Goal: Task Accomplishment & Management: Manage account settings

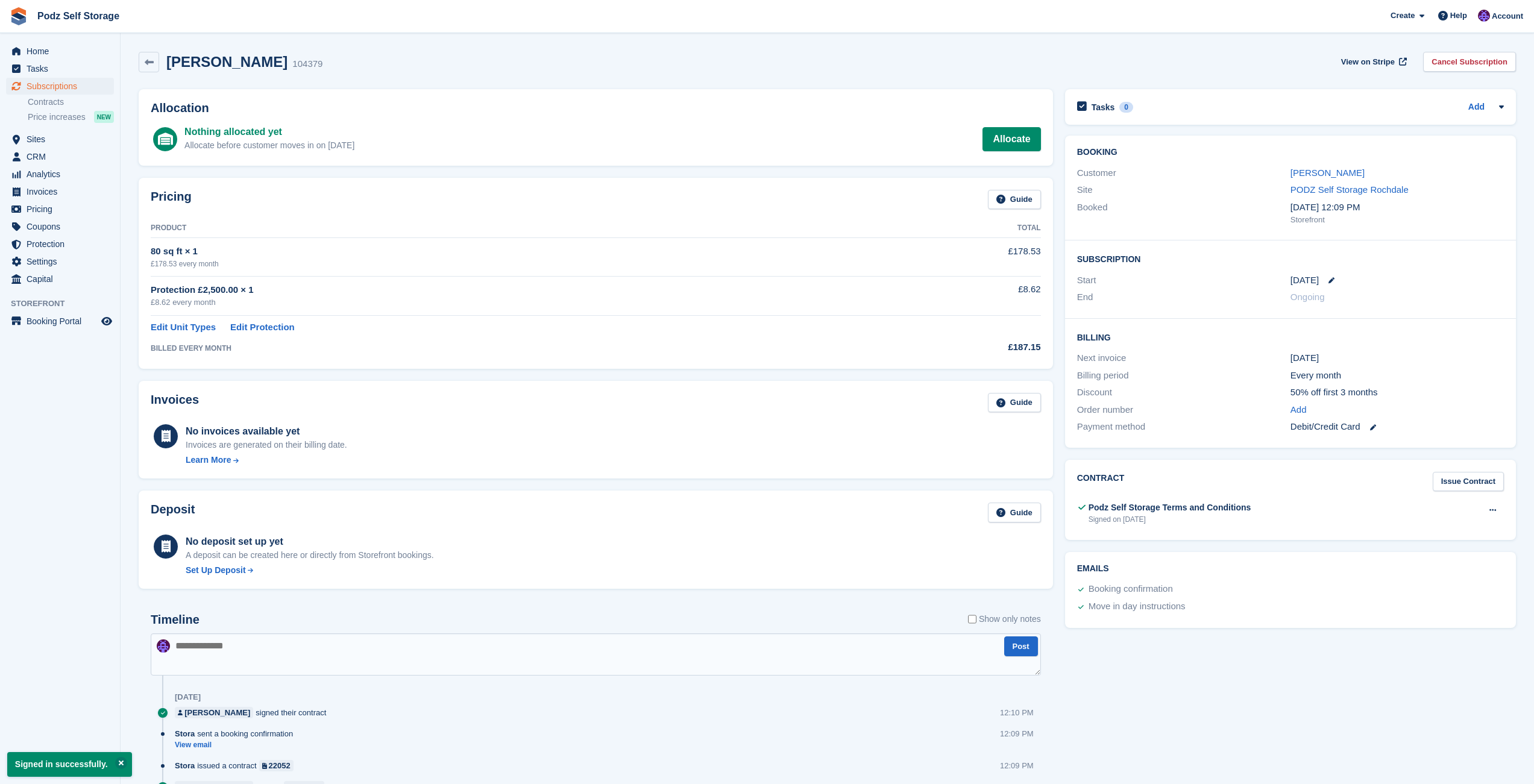
click at [607, 291] on div "Protection £2,500.00 × 1" at bounding box center [513, 289] width 725 height 14
click at [1026, 145] on link "Allocate" at bounding box center [1011, 139] width 58 height 24
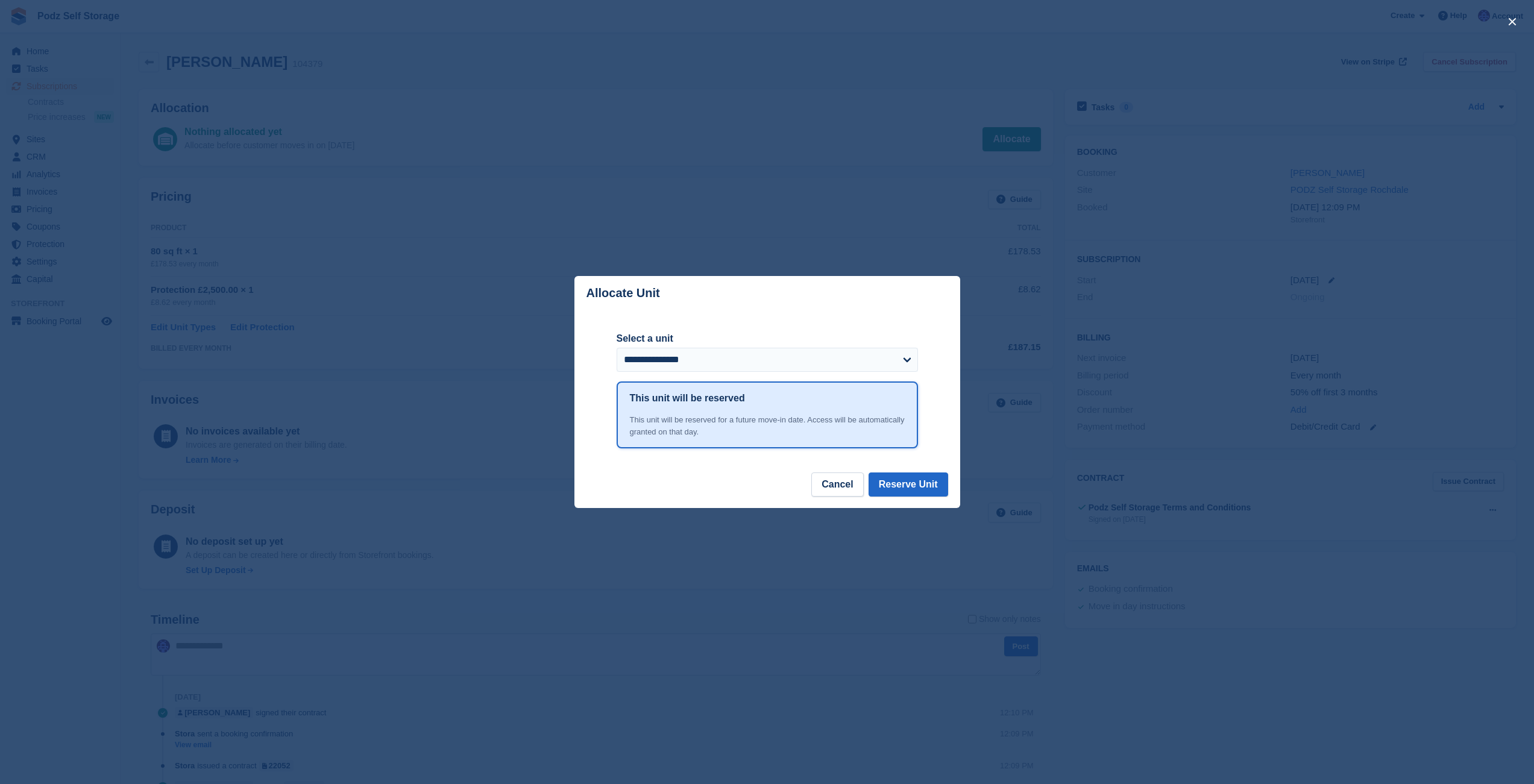
click at [804, 342] on label "Select a unit" at bounding box center [767, 339] width 301 height 14
click at [804, 348] on select "**********" at bounding box center [767, 360] width 301 height 24
click at [616, 348] on select "**********" at bounding box center [767, 360] width 301 height 24
select select "******"
click at [945, 484] on button "Reserve Unit" at bounding box center [909, 484] width 80 height 24
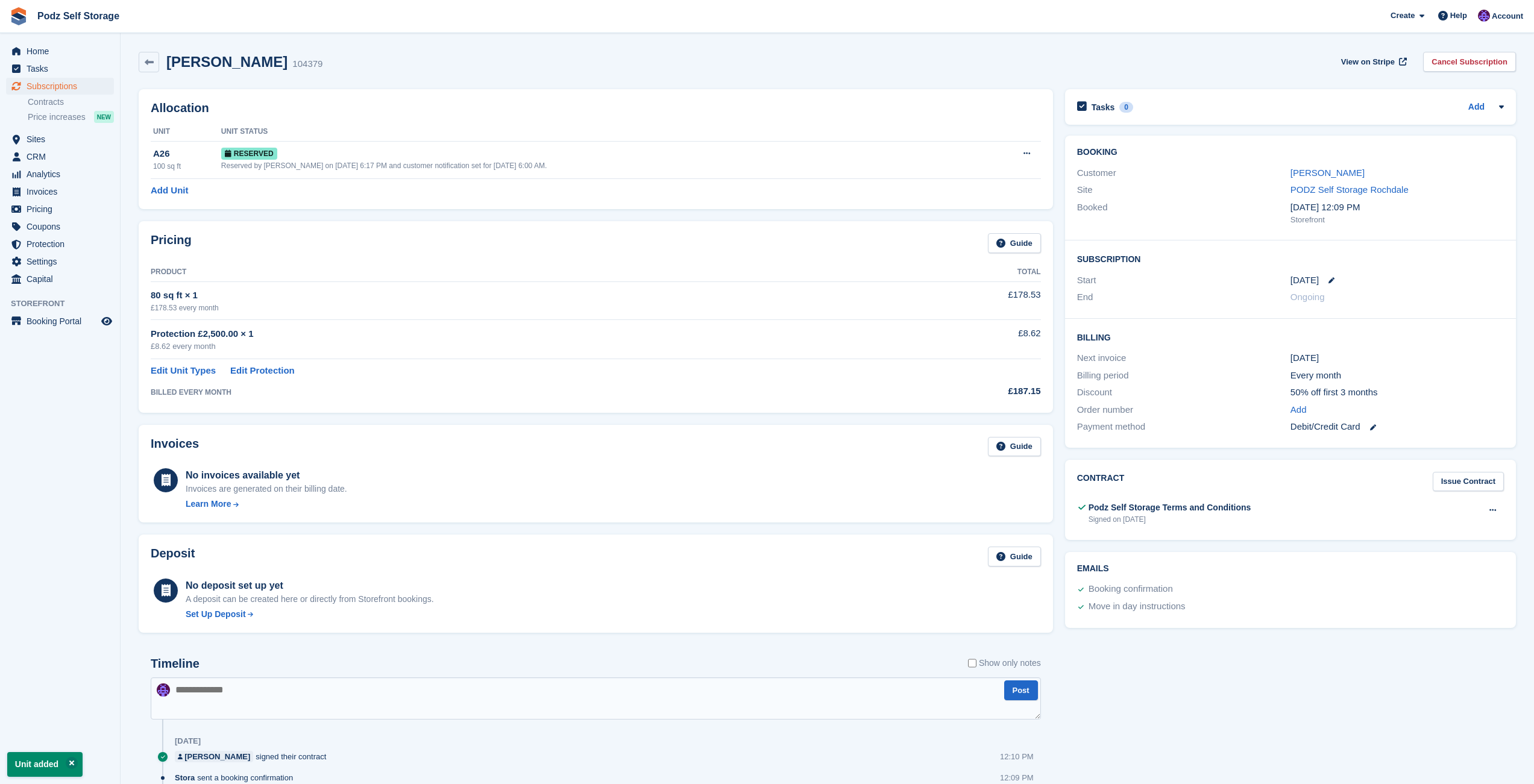
click at [1237, 34] on section "Signed in successfully. Unit added Nick Aspinall 104379 View on Stripe Cancel S…" at bounding box center [827, 444] width 1413 height 889
click at [711, 79] on div "Nick Aspinall 104379 View on Stripe Cancel Subscription" at bounding box center [827, 64] width 1389 height 38
click at [528, 58] on div "Nick Aspinall 104379 View on Stripe Cancel Subscription" at bounding box center [827, 62] width 1377 height 21
drag, startPoint x: 896, startPoint y: 25, endPoint x: 1199, endPoint y: 20, distance: 303.0
click at [1176, 25] on span "Podz Self Storage Create Subscription Invoice Contact Deal Discount Page Help C…" at bounding box center [767, 16] width 1534 height 33
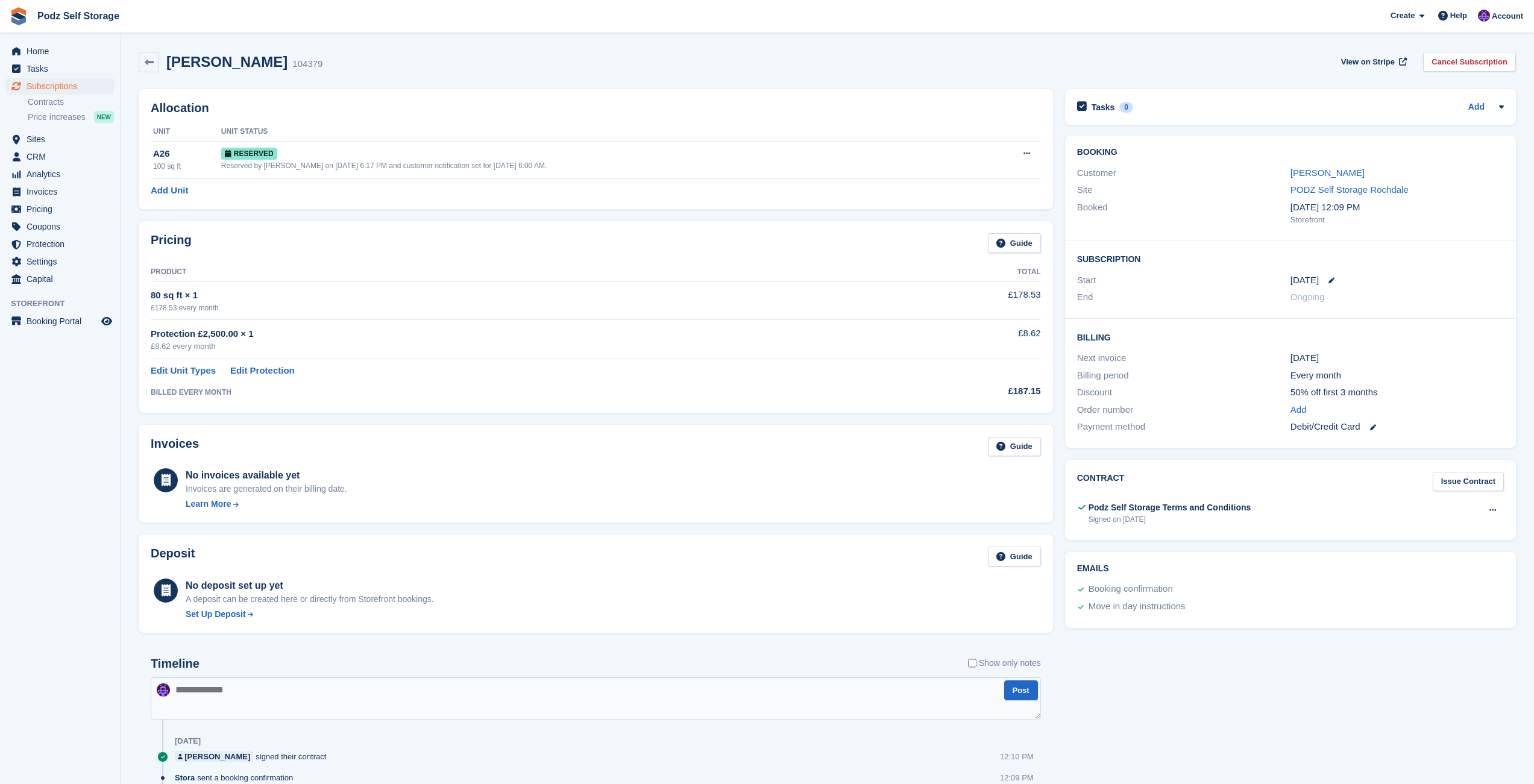
click at [552, 30] on span "Podz Self Storage Create Subscription Invoice Contact Deal Discount Page Help C…" at bounding box center [767, 16] width 1534 height 33
click at [86, 51] on span "Home" at bounding box center [62, 51] width 72 height 17
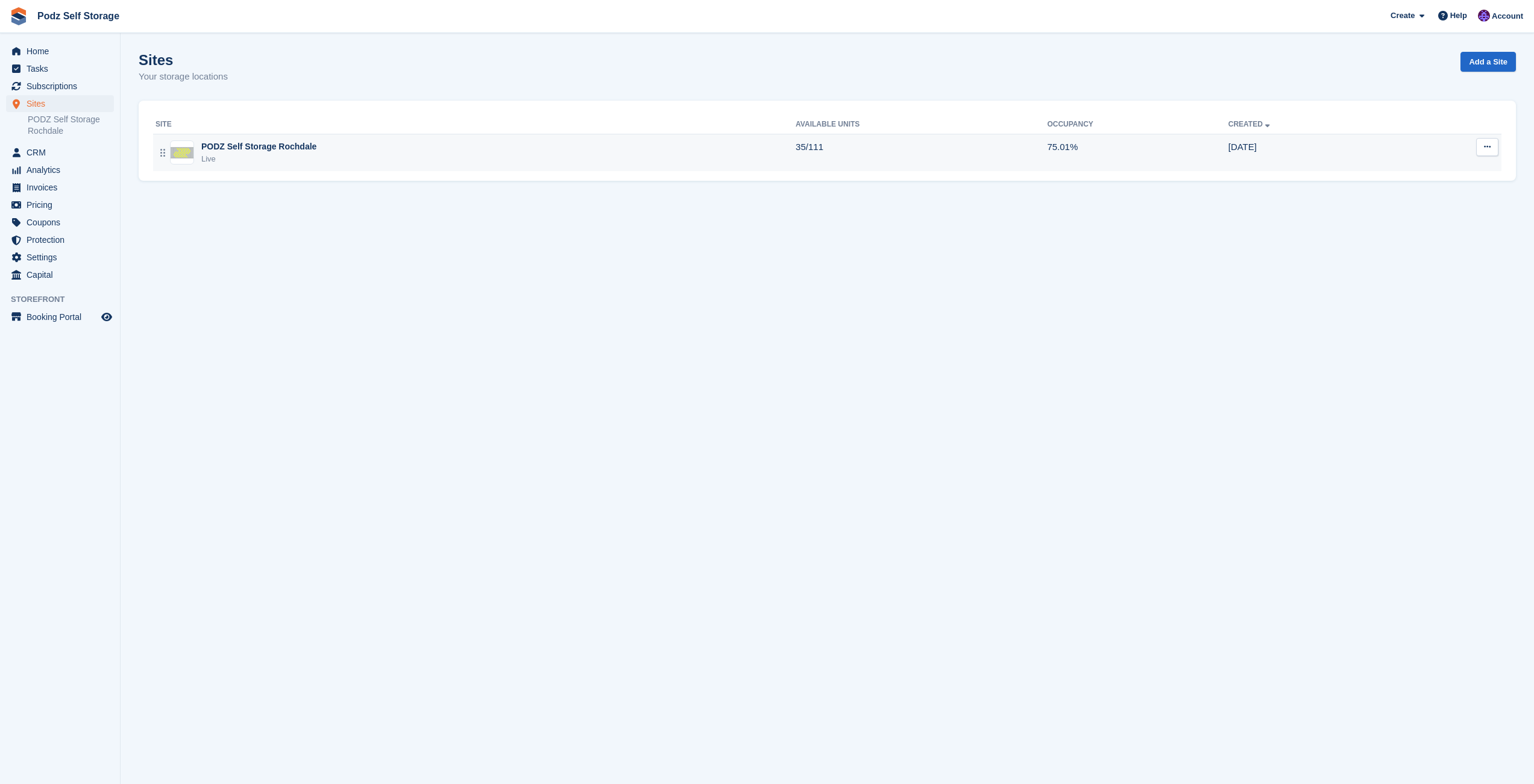
click at [362, 145] on div "PODZ Self Storage Rochdale Live" at bounding box center [476, 153] width 640 height 25
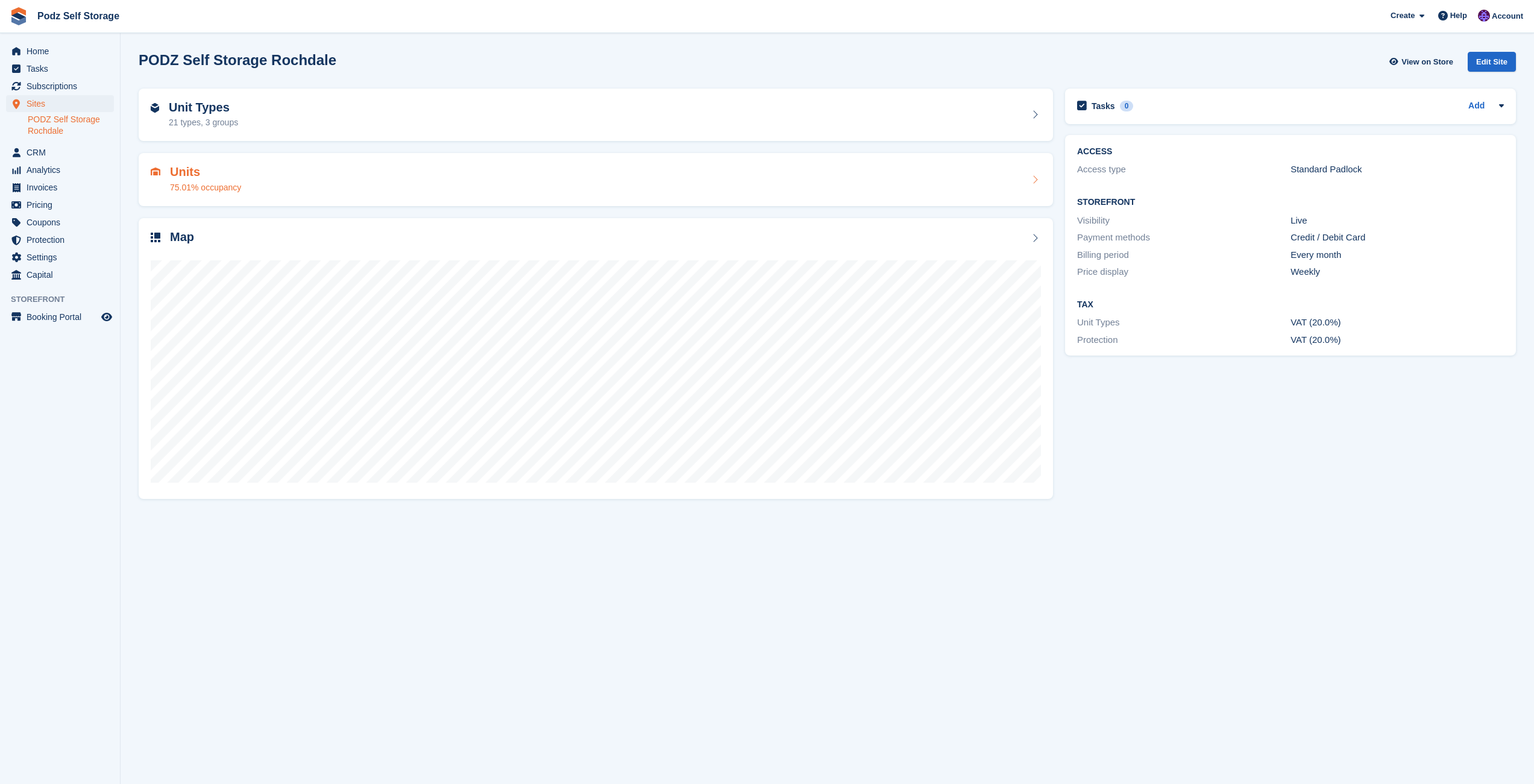
click at [261, 179] on div "Units 75.01% occupancy" at bounding box center [596, 180] width 891 height 29
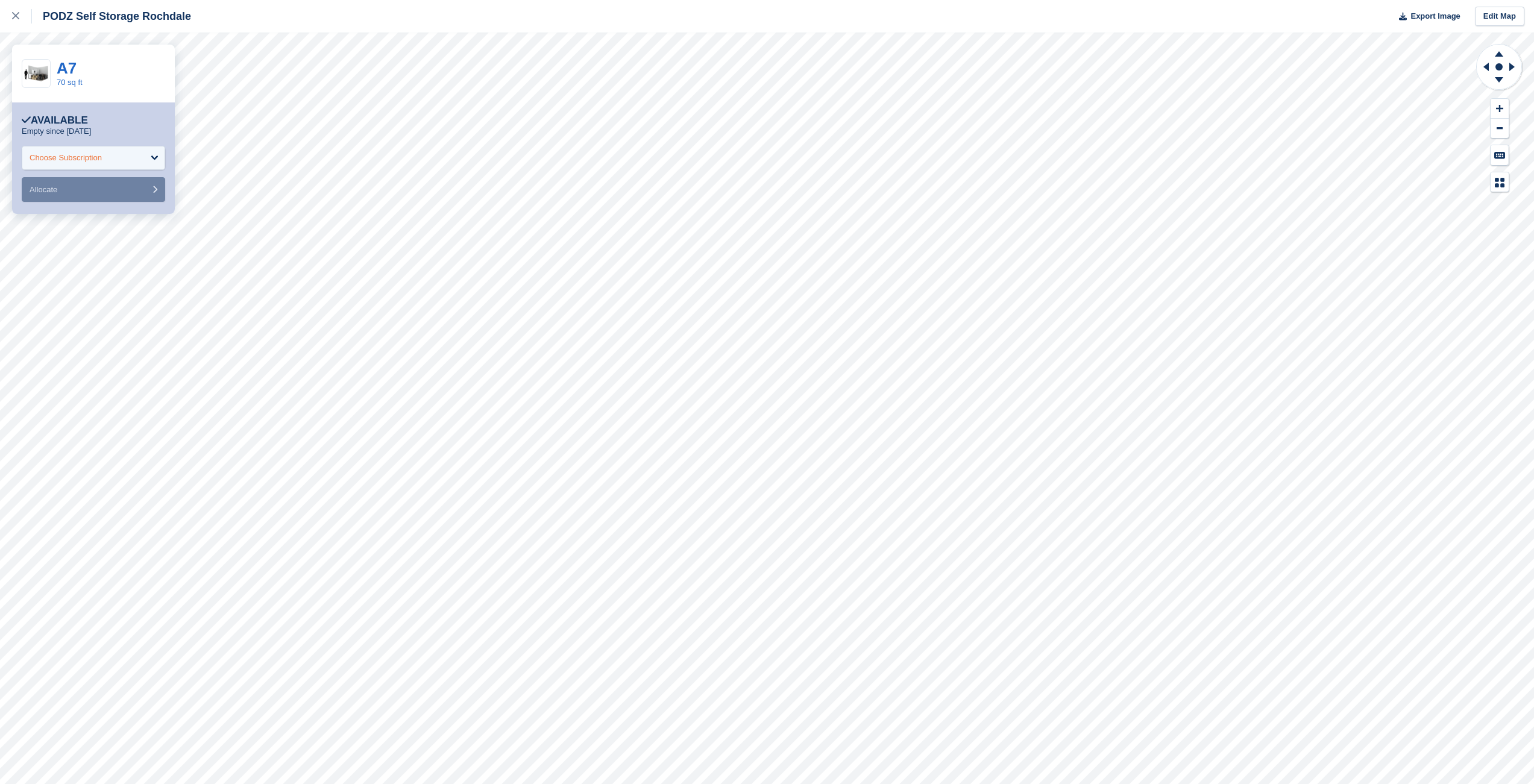
click at [139, 159] on div "Choose Subscription" at bounding box center [93, 157] width 143 height 24
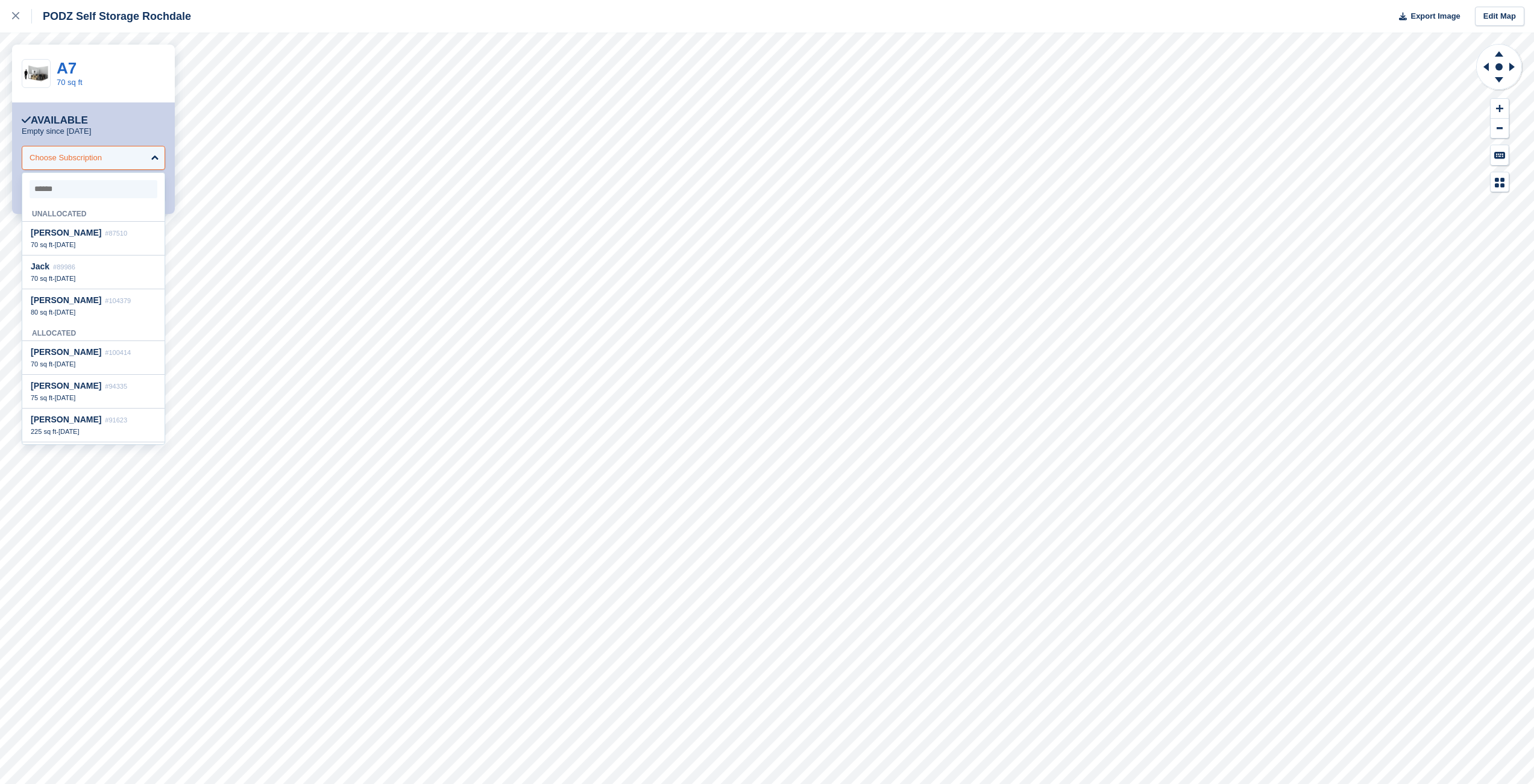
click at [139, 159] on div "Choose Subscription" at bounding box center [93, 157] width 143 height 24
